Goal: Answer question/provide support

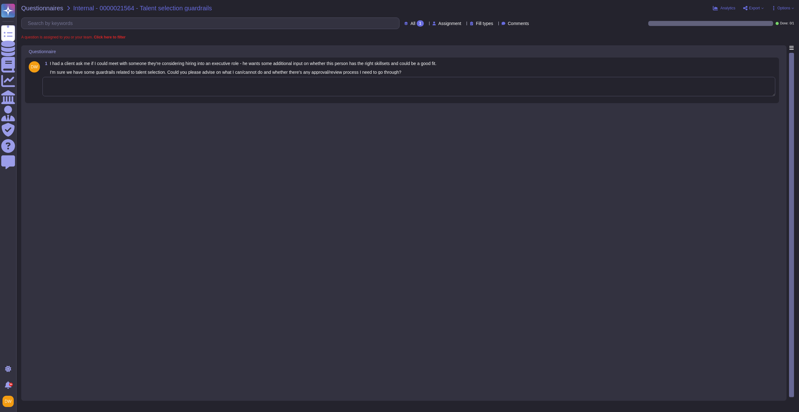
click at [86, 91] on textarea at bounding box center [408, 86] width 733 height 19
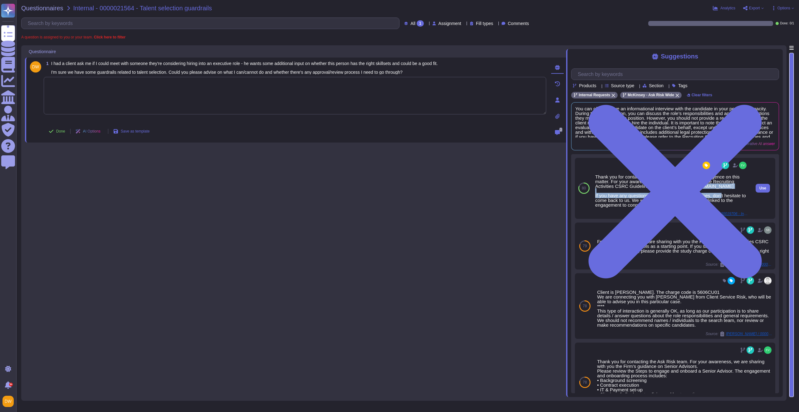
drag, startPoint x: 654, startPoint y: 195, endPoint x: 595, endPoint y: 192, distance: 59.1
click at [595, 192] on div "Thank you for contacting the Ask Risk team and your diligence on this matter. F…" at bounding box center [671, 190] width 153 height 33
copy div "[URL][DOMAIN_NAME]"
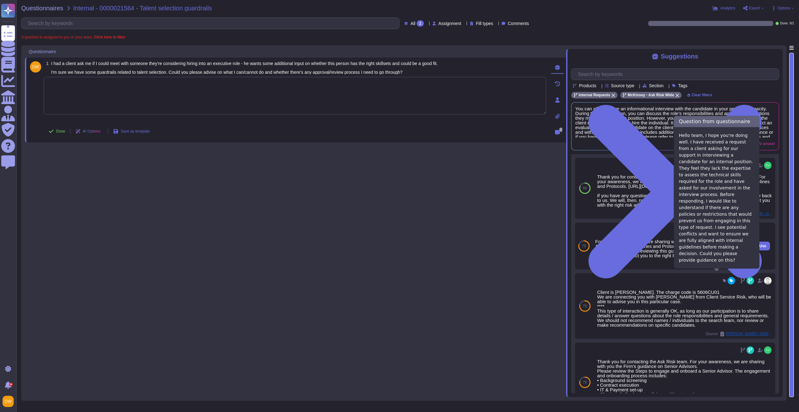
click at [720, 266] on span "Ask Risk - Internal / 0000013383 - Client Request for Interview Support" at bounding box center [724, 264] width 47 height 4
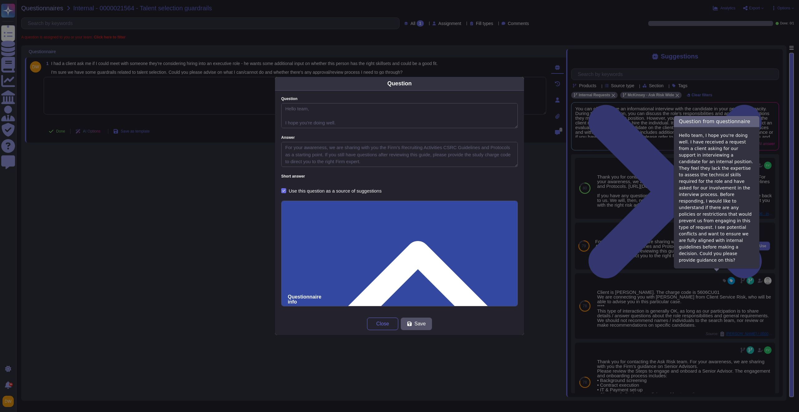
type textarea "Hello team, I hope you're doing well. I have received a request from a client a…"
type textarea "For your awareness, we are sharing with you the Firm’s Recruiting Activities CS…"
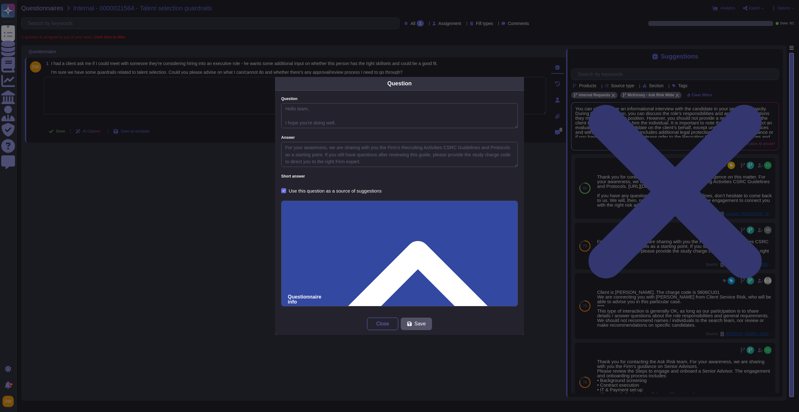
click at [310, 409] on input "0000013383 - Client Request for Interview Support" at bounding box center [400, 415] width 224 height 12
click at [382, 326] on span "Close" at bounding box center [383, 323] width 13 height 5
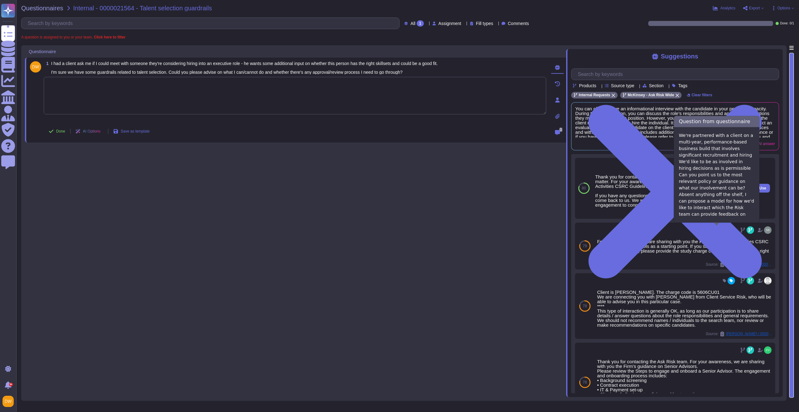
click at [715, 215] on span "Internal / 0000019706 - Involvement in recruitment & hiring for clients" at bounding box center [724, 214] width 47 height 4
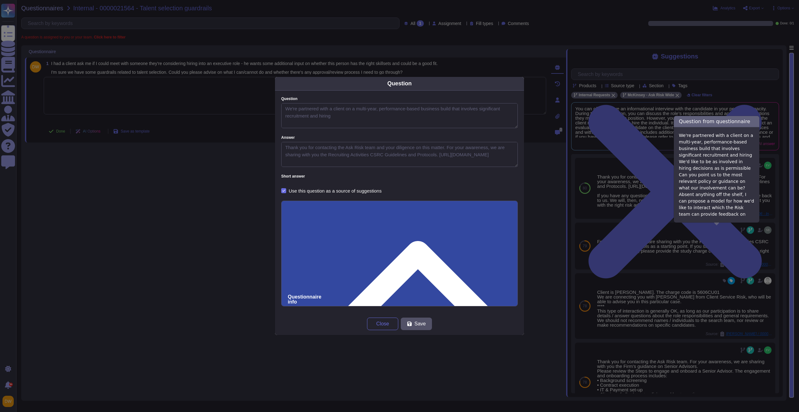
type textarea "We're partnered with a client on a multi-year, performance-based business build…"
type textarea "Thank you for contacting the Ask Risk team and your diligence on this matter. F…"
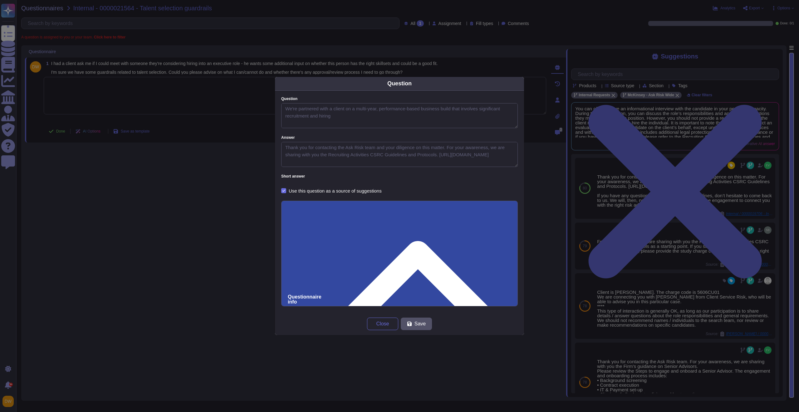
click at [321, 409] on input "0000019706 - Involvement in recruitment & hiring for clients" at bounding box center [400, 415] width 224 height 12
click at [315, 409] on input "0000019706 - Involvement in recruitment & hiring for clients" at bounding box center [400, 415] width 224 height 12
click at [381, 322] on span "Close" at bounding box center [383, 323] width 13 height 5
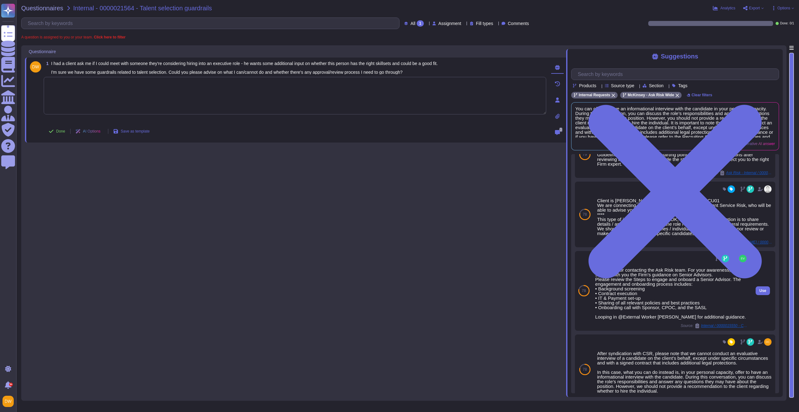
scroll to position [139, 0]
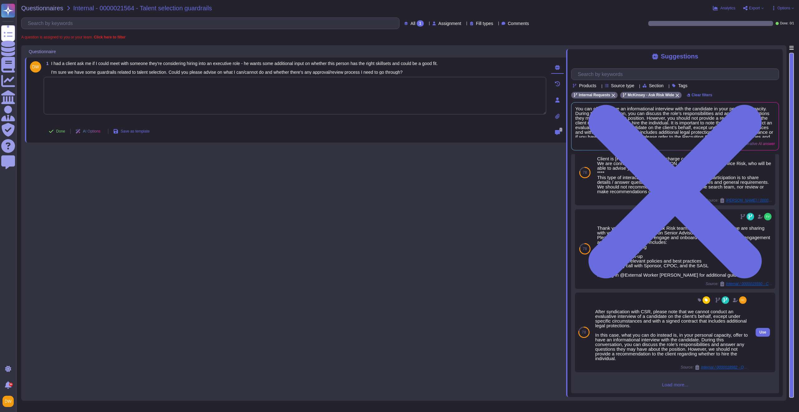
click at [640, 338] on div "After syndication with CSR, please note that we cannot conduct an evaluative in…" at bounding box center [671, 335] width 153 height 52
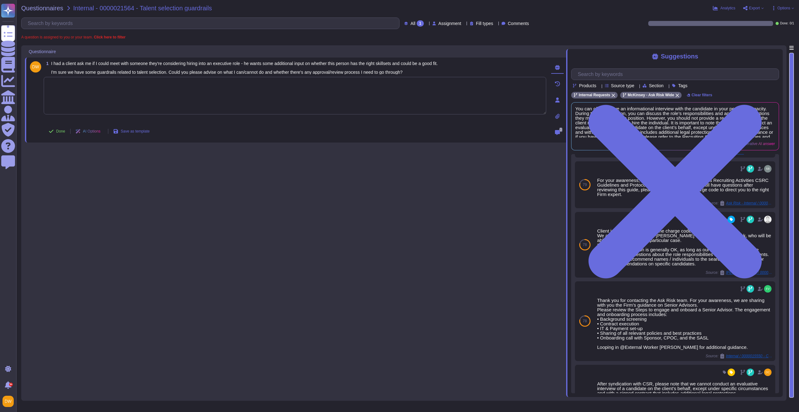
scroll to position [0, 0]
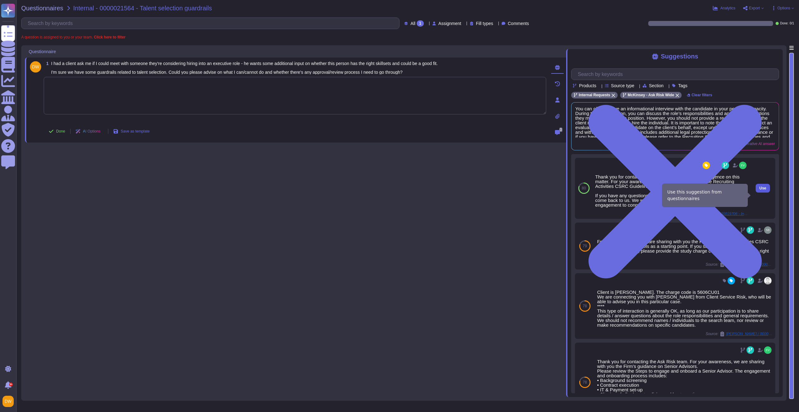
click at [760, 190] on span "Use" at bounding box center [763, 188] width 7 height 4
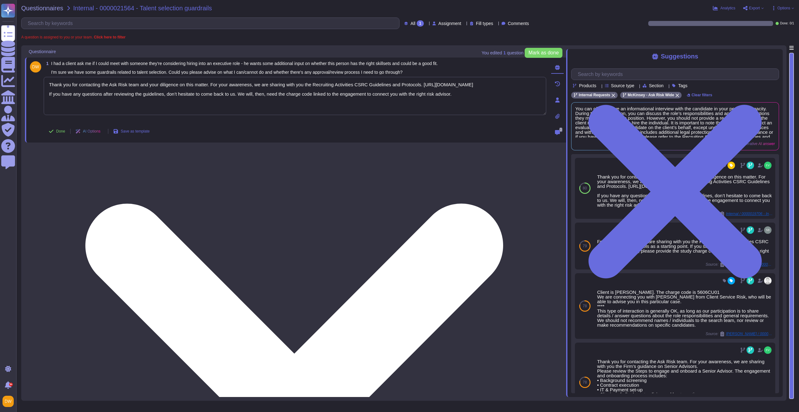
click at [178, 95] on textarea "Thank you for contacting the Ask Risk team and your diligence on this matter. F…" at bounding box center [295, 96] width 503 height 38
paste textarea "For your awareness, I’m sharing with you our Recruiting Activities CSRC Guides …"
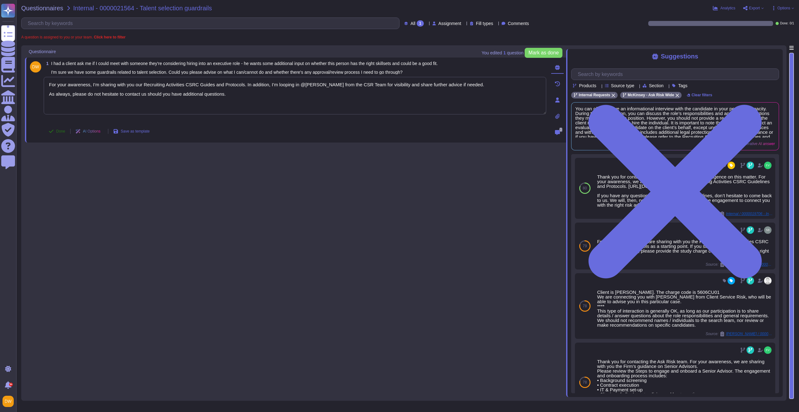
click at [59, 129] on span "Done" at bounding box center [60, 131] width 9 height 4
type textarea "For your awareness, I’m sharing with you our Recruiting Activities CSRC Guides …"
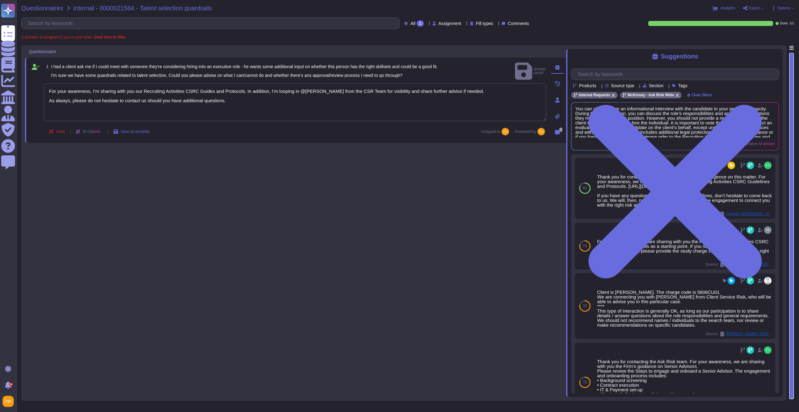
click at [44, 8] on span "Questionnaires" at bounding box center [42, 8] width 42 height 6
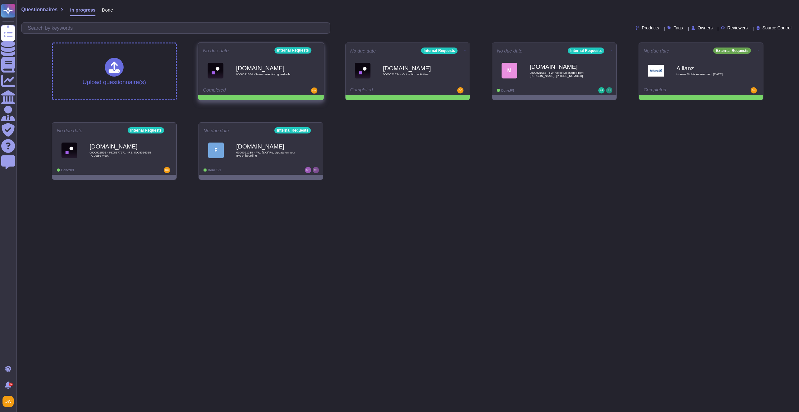
click at [318, 50] on icon at bounding box center [318, 50] width 1 height 2
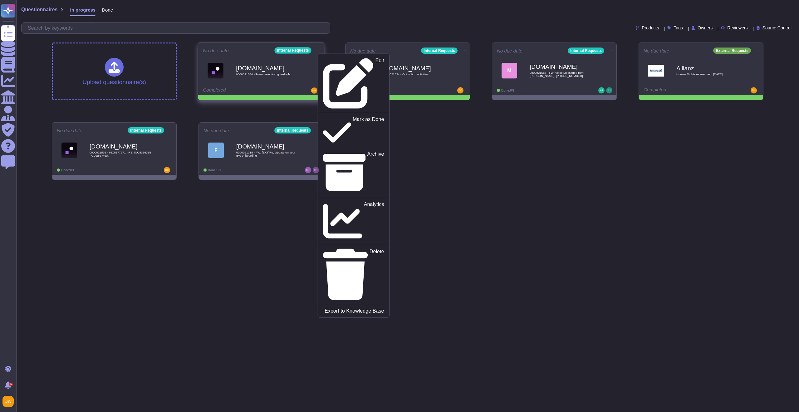
click at [321, 55] on div "Edit Mark as Done Archive Analytics Delete Export to Knowledge Base" at bounding box center [354, 185] width 72 height 264
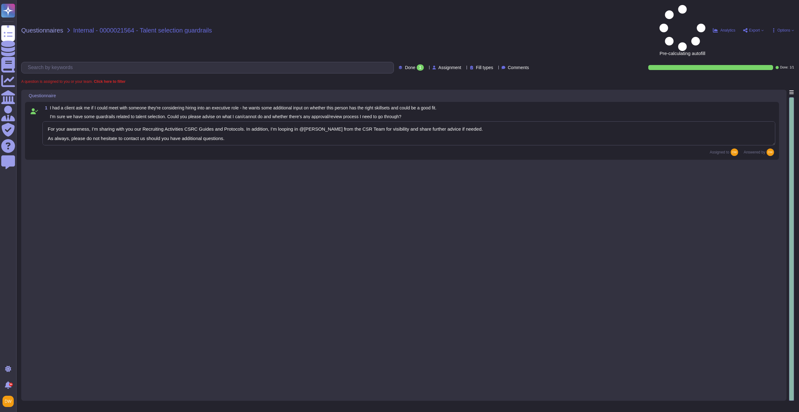
type textarea "For your awareness, I’m sharing with you our Recruiting Activities CSRC Guides …"
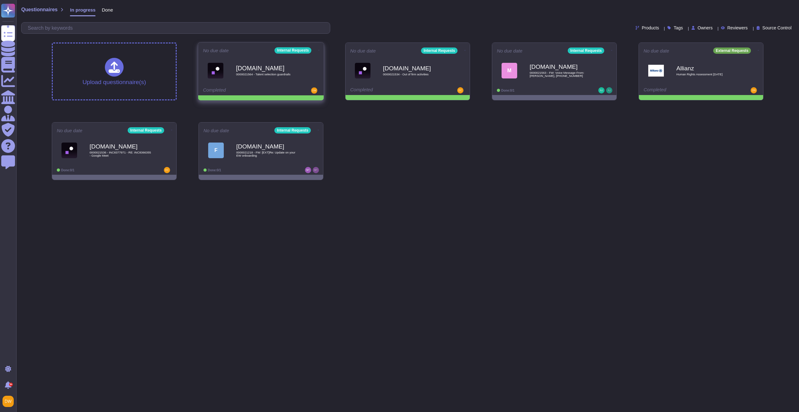
click at [318, 50] on icon at bounding box center [318, 50] width 1 height 0
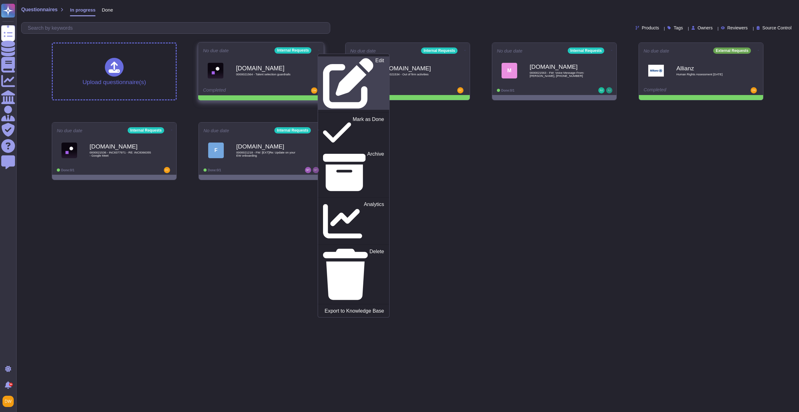
click at [376, 59] on p "Edit" at bounding box center [380, 83] width 9 height 51
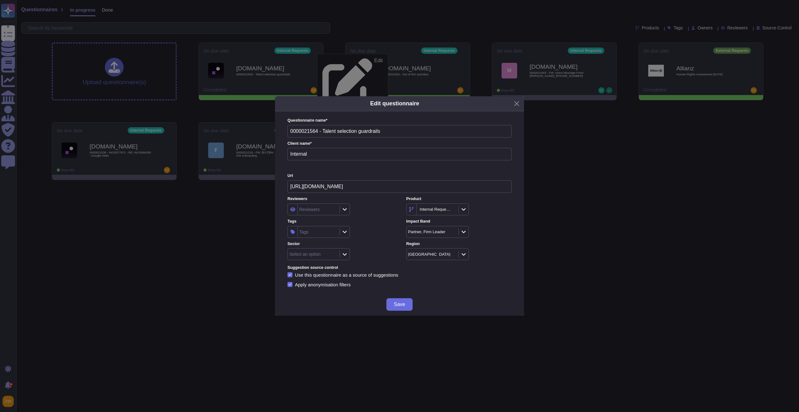
click at [332, 256] on div "Select an option" at bounding box center [313, 253] width 50 height 11
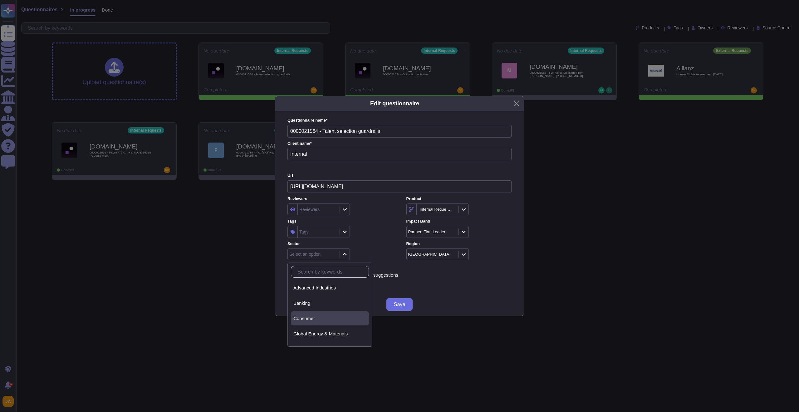
click at [308, 319] on span "Consumer" at bounding box center [305, 318] width 22 height 6
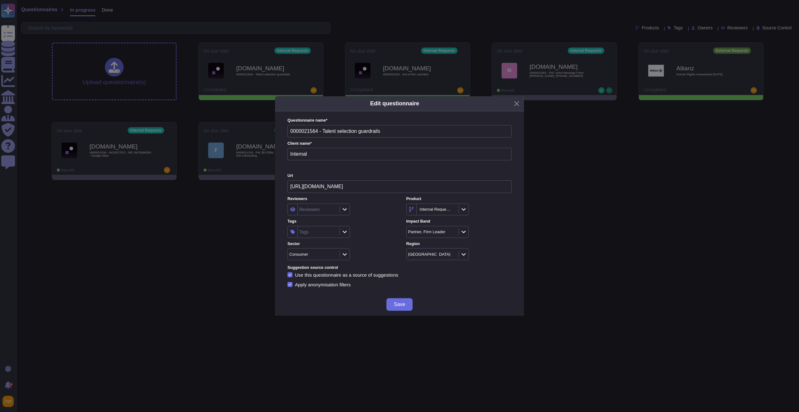
click at [326, 232] on div "Tags" at bounding box center [318, 231] width 40 height 11
click at [324, 268] on div "CSR NA" at bounding box center [329, 265] width 56 height 14
click at [321, 251] on input "csr n" at bounding box center [328, 249] width 69 height 11
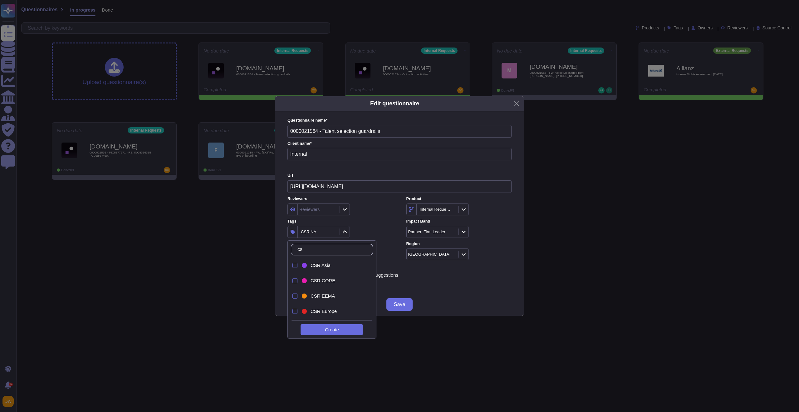
type input "c"
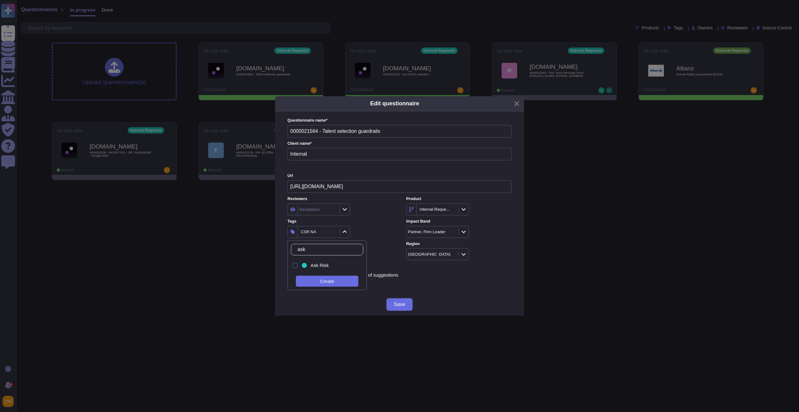
type input "ask r"
click at [316, 262] on div "Ask Risk" at bounding box center [329, 265] width 56 height 14
click at [374, 229] on div "2 items selected" at bounding box center [340, 232] width 105 height 12
click at [394, 302] on span "Save" at bounding box center [399, 304] width 11 height 5
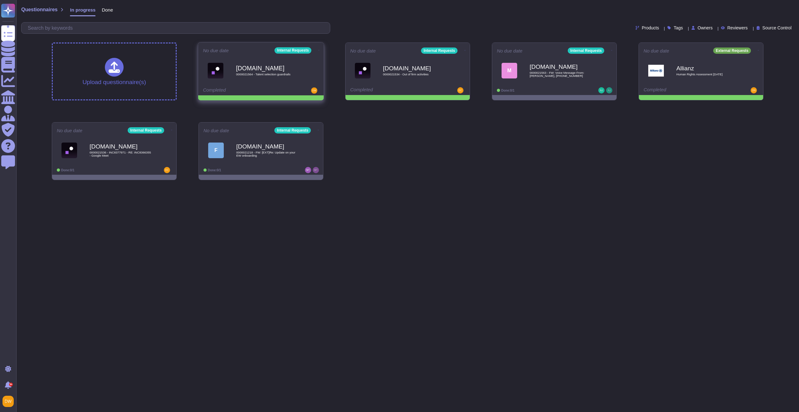
click at [318, 49] on icon at bounding box center [318, 50] width 1 height 2
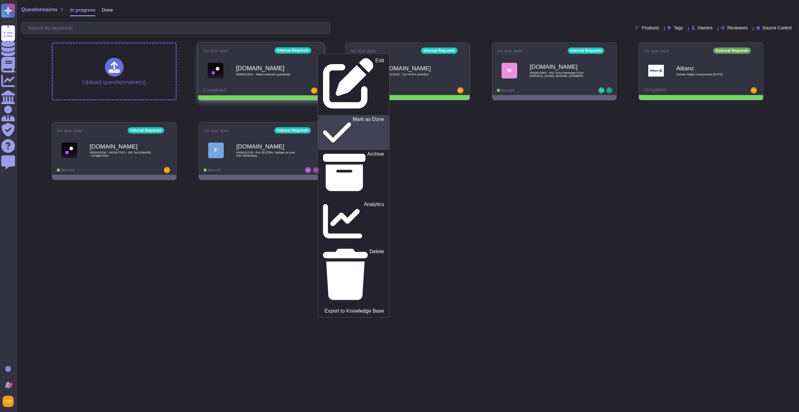
click at [335, 115] on link "Mark as Done" at bounding box center [353, 132] width 71 height 35
